Goal: Information Seeking & Learning: Find contact information

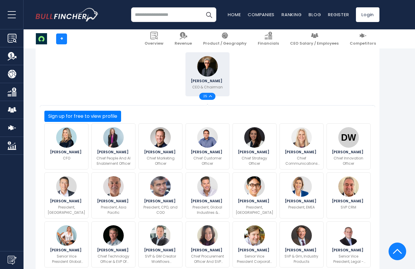
scroll to position [146, 0]
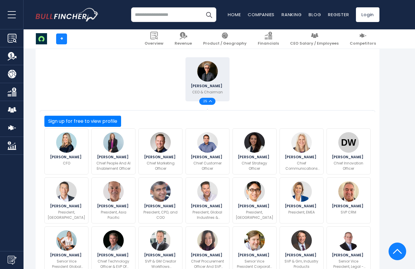
click at [210, 73] on img at bounding box center [207, 71] width 21 height 21
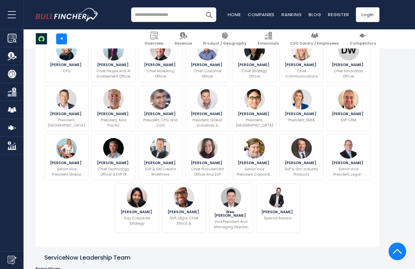
scroll to position [243, 0]
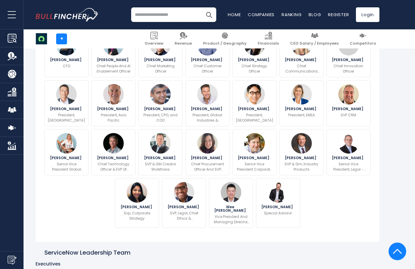
click at [121, 30] on button "Sign up for free to view profile" at bounding box center [82, 24] width 77 height 11
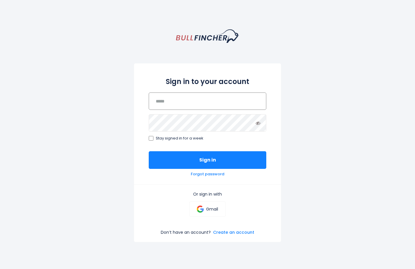
click at [181, 103] on input "email" at bounding box center [208, 101] width 118 height 17
type input "**********"
click at [210, 207] on p "Gmail" at bounding box center [212, 209] width 12 height 5
